Goal: Information Seeking & Learning: Compare options

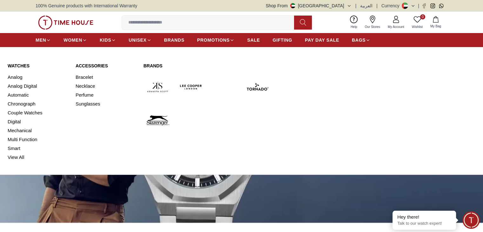
click at [198, 83] on img at bounding box center [191, 87] width 28 height 28
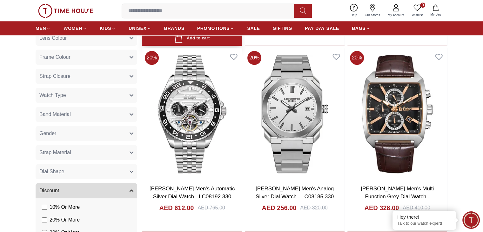
scroll to position [476, 0]
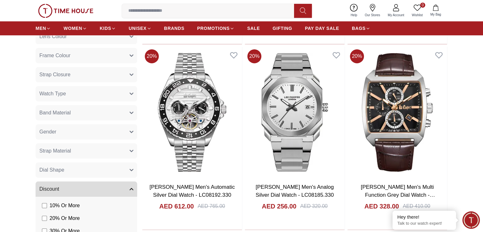
click at [112, 75] on button "Strap Closure" at bounding box center [87, 74] width 102 height 15
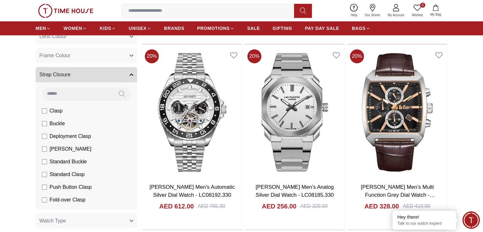
click at [93, 71] on button "Strap Closure" at bounding box center [87, 74] width 102 height 15
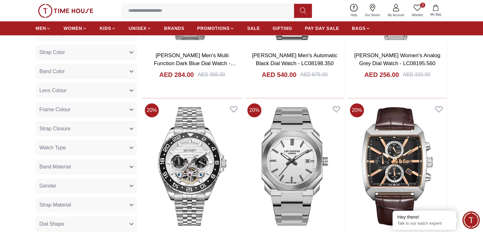
scroll to position [413, 0]
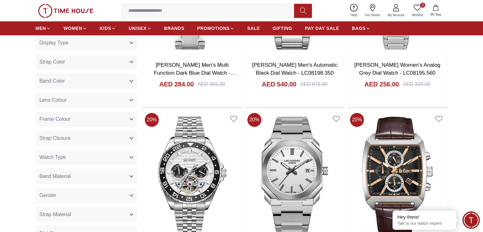
click at [97, 62] on button "Strap Color" at bounding box center [87, 61] width 102 height 15
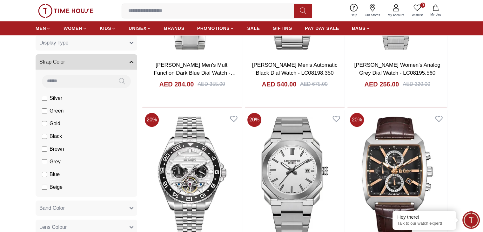
click at [97, 62] on button "Strap Color" at bounding box center [87, 61] width 102 height 15
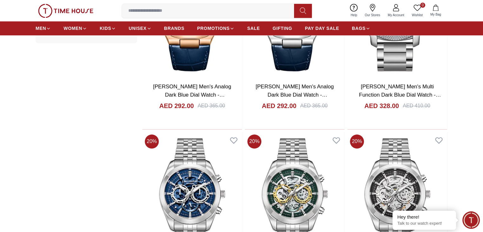
scroll to position [921, 0]
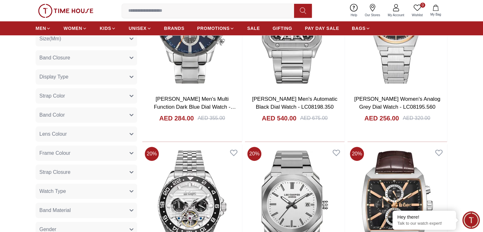
scroll to position [381, 0]
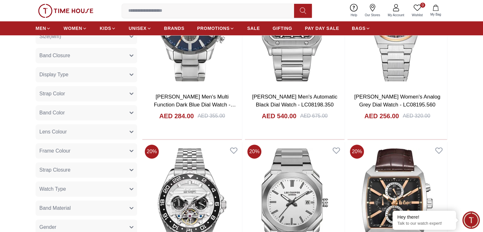
click at [121, 40] on button "Size(Mm)" at bounding box center [87, 36] width 102 height 15
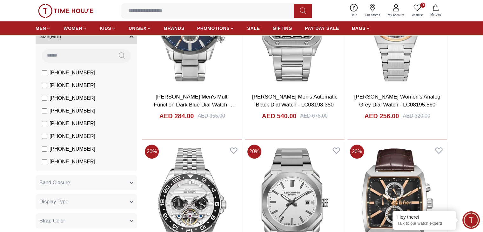
click at [128, 37] on button "Size(Mm)" at bounding box center [87, 36] width 102 height 15
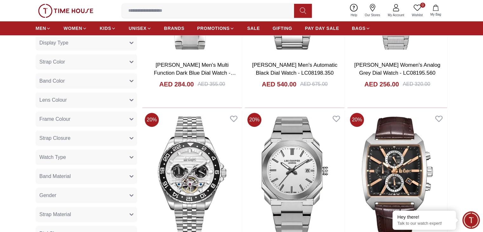
scroll to position [476, 0]
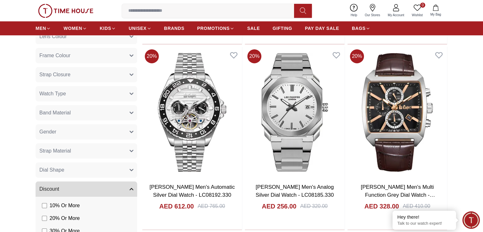
click at [97, 132] on button "Gender" at bounding box center [87, 131] width 102 height 15
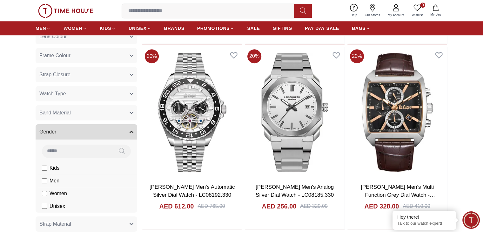
click at [0, 0] on label "Men" at bounding box center [0, 0] width 0 height 0
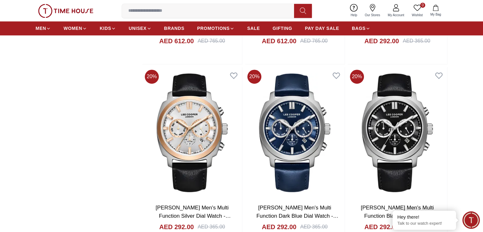
scroll to position [1016, 0]
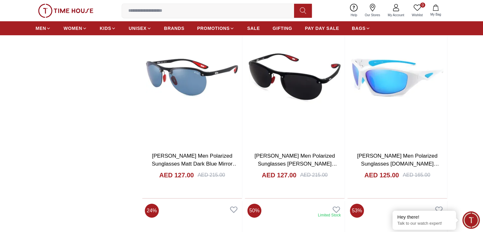
scroll to position [2222, 0]
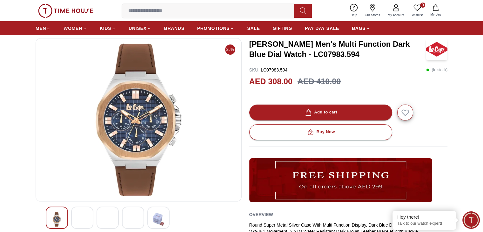
scroll to position [95, 0]
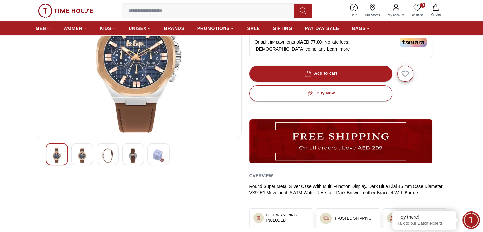
click at [84, 153] on img at bounding box center [82, 155] width 11 height 15
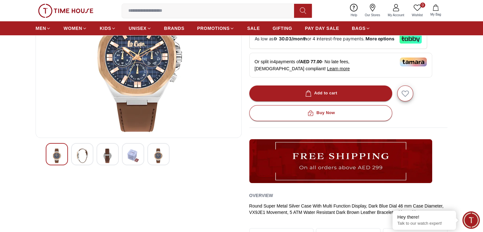
click at [99, 151] on div at bounding box center [108, 154] width 22 height 22
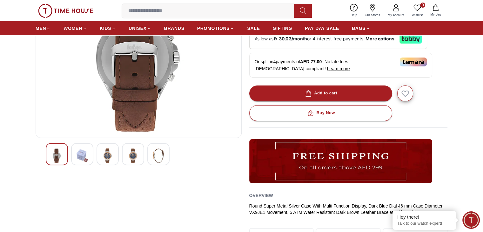
scroll to position [32, 0]
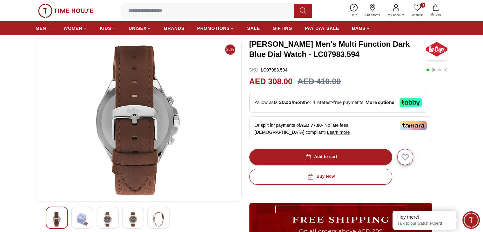
click at [110, 214] on img at bounding box center [107, 219] width 11 height 15
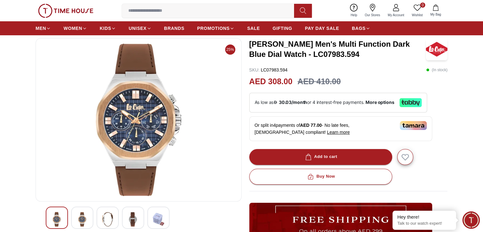
click at [131, 217] on img at bounding box center [132, 219] width 11 height 15
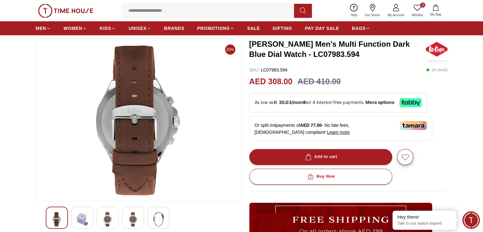
click at [136, 216] on img at bounding box center [132, 219] width 11 height 15
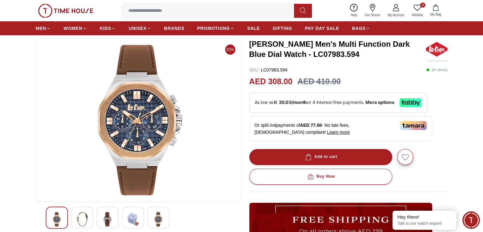
click at [154, 216] on img at bounding box center [158, 219] width 11 height 15
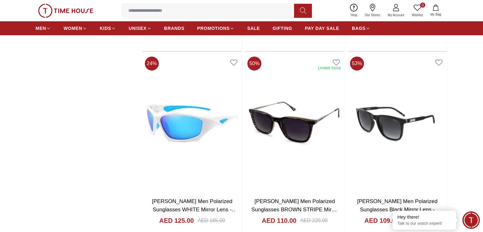
scroll to position [2283, 0]
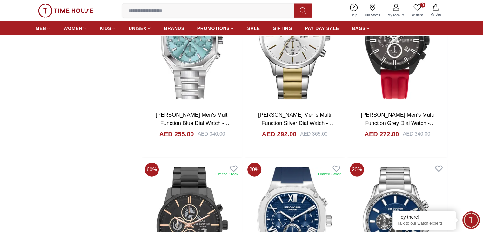
scroll to position [4029, 0]
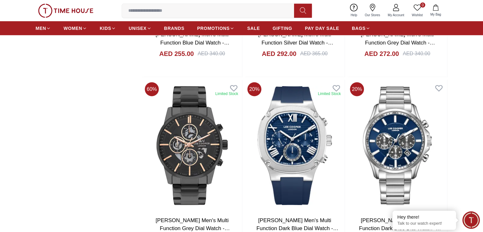
scroll to position [4188, 0]
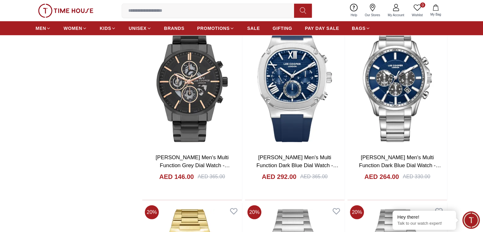
scroll to position [4251, 0]
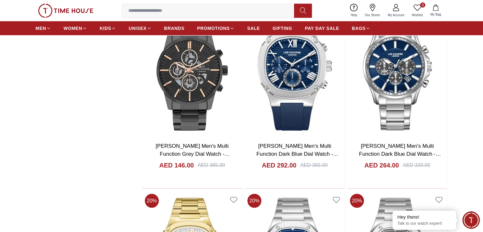
scroll to position [4442, 0]
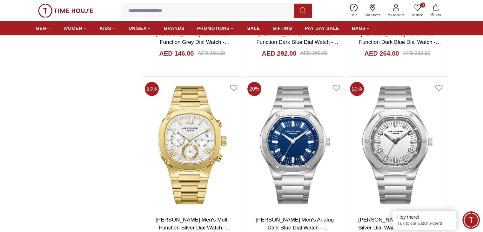
scroll to position [4315, 0]
